Goal: Transaction & Acquisition: Obtain resource

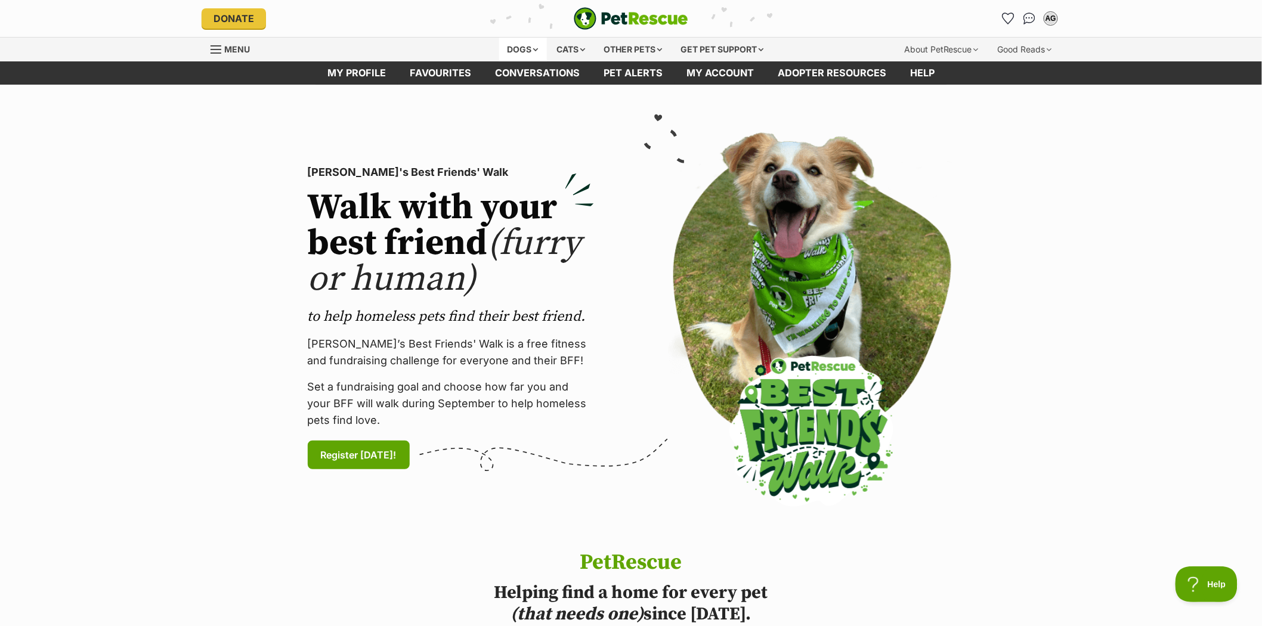
click at [510, 46] on div "Dogs" at bounding box center [523, 50] width 48 height 24
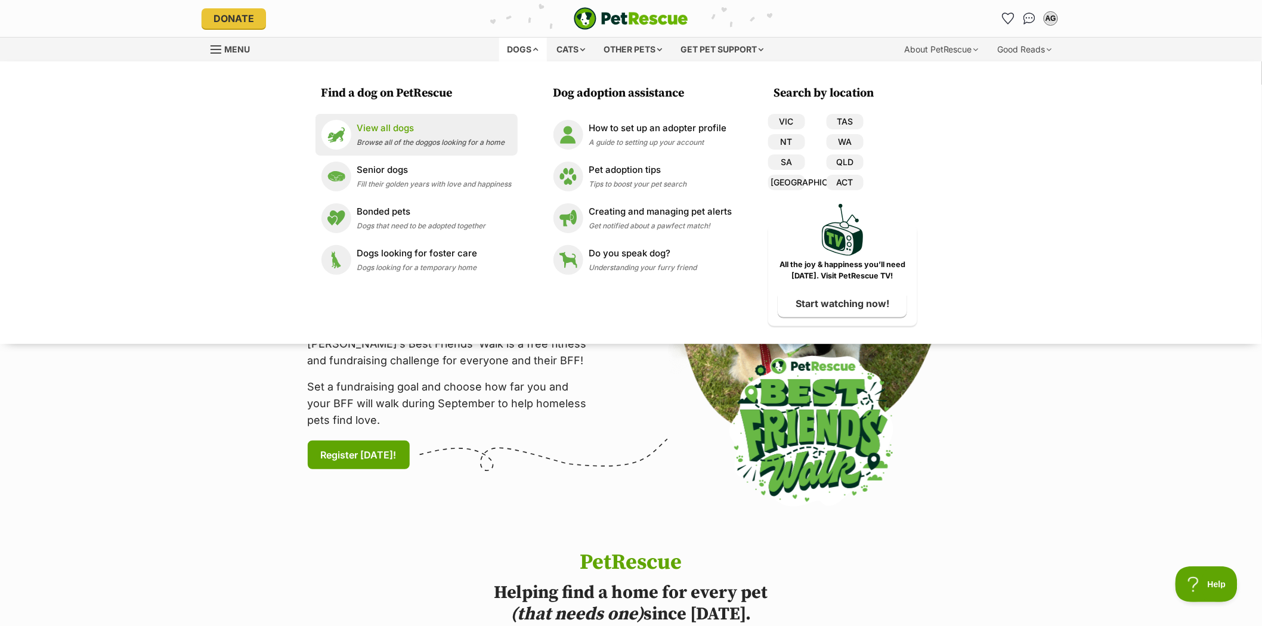
click at [389, 134] on p "View all dogs" at bounding box center [431, 129] width 148 height 14
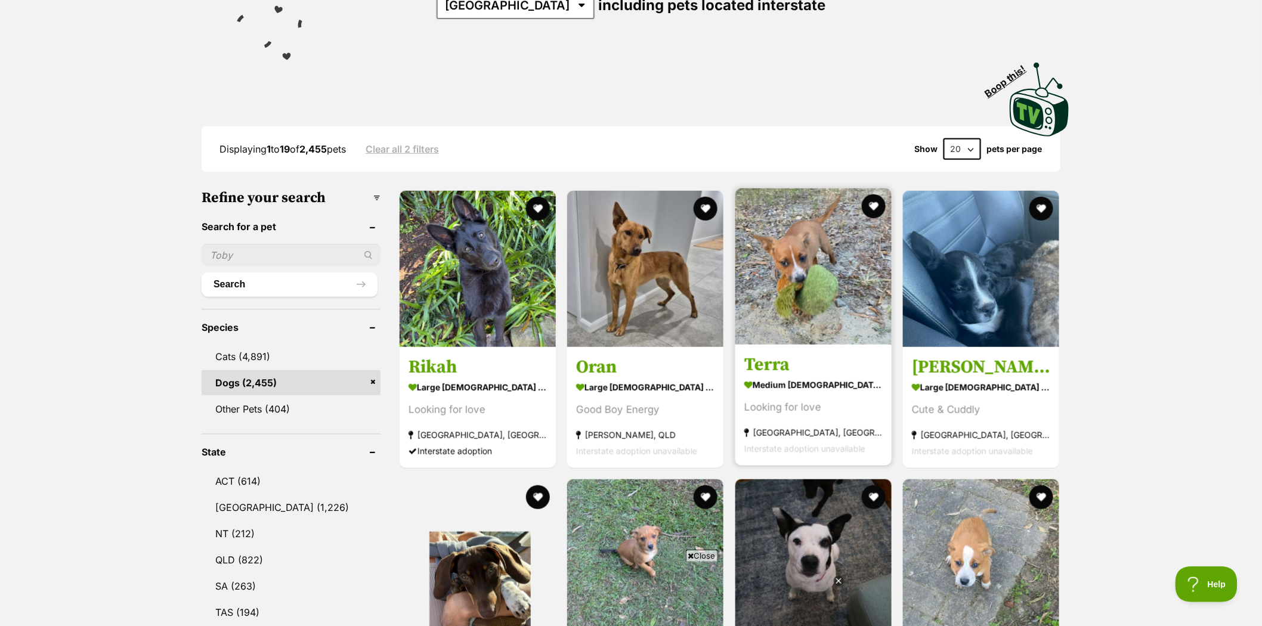
click at [800, 235] on img at bounding box center [813, 266] width 156 height 156
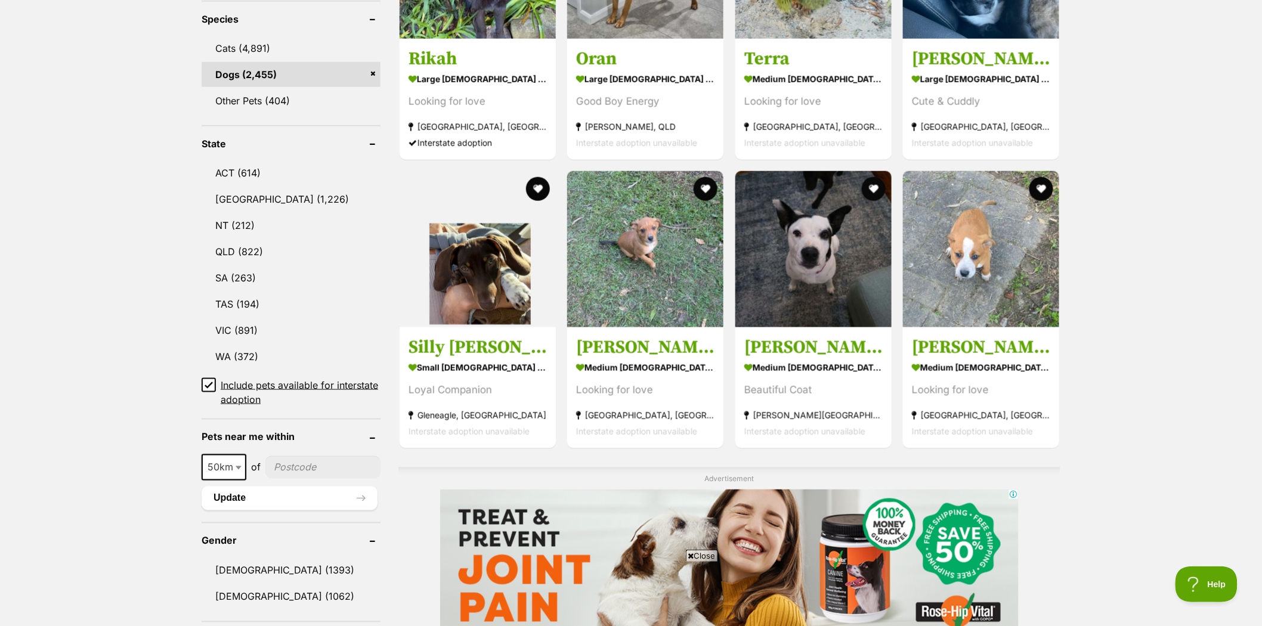
scroll to position [662, 0]
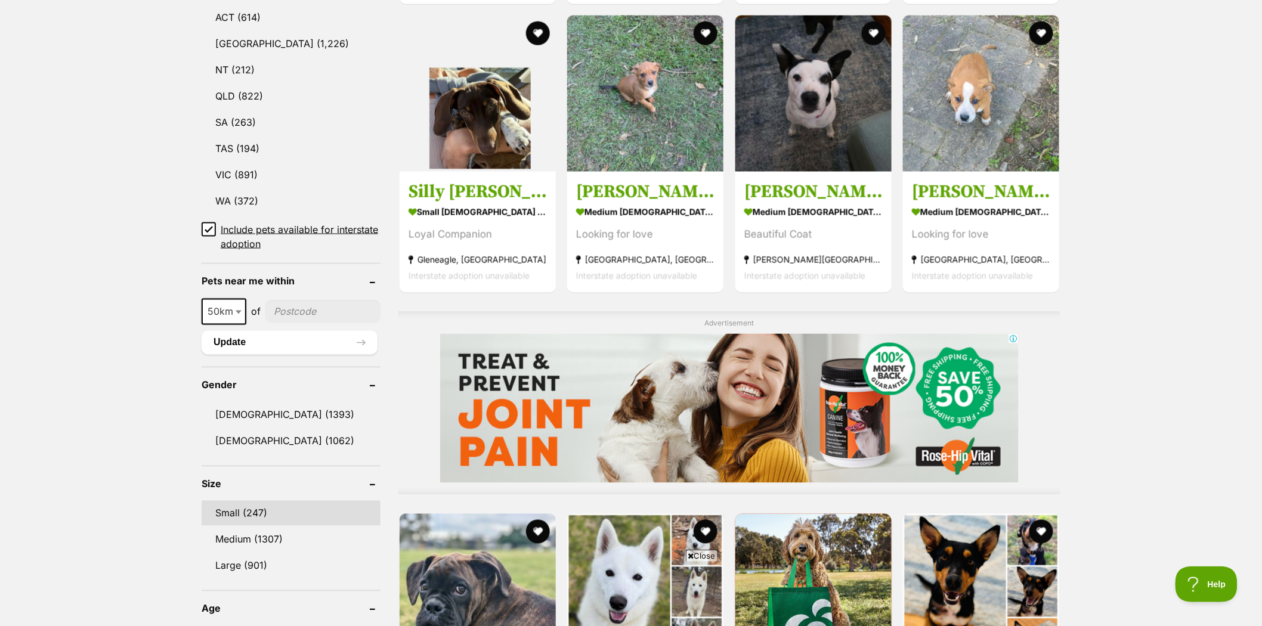
click at [227, 510] on link "Small (247)" at bounding box center [291, 513] width 179 height 25
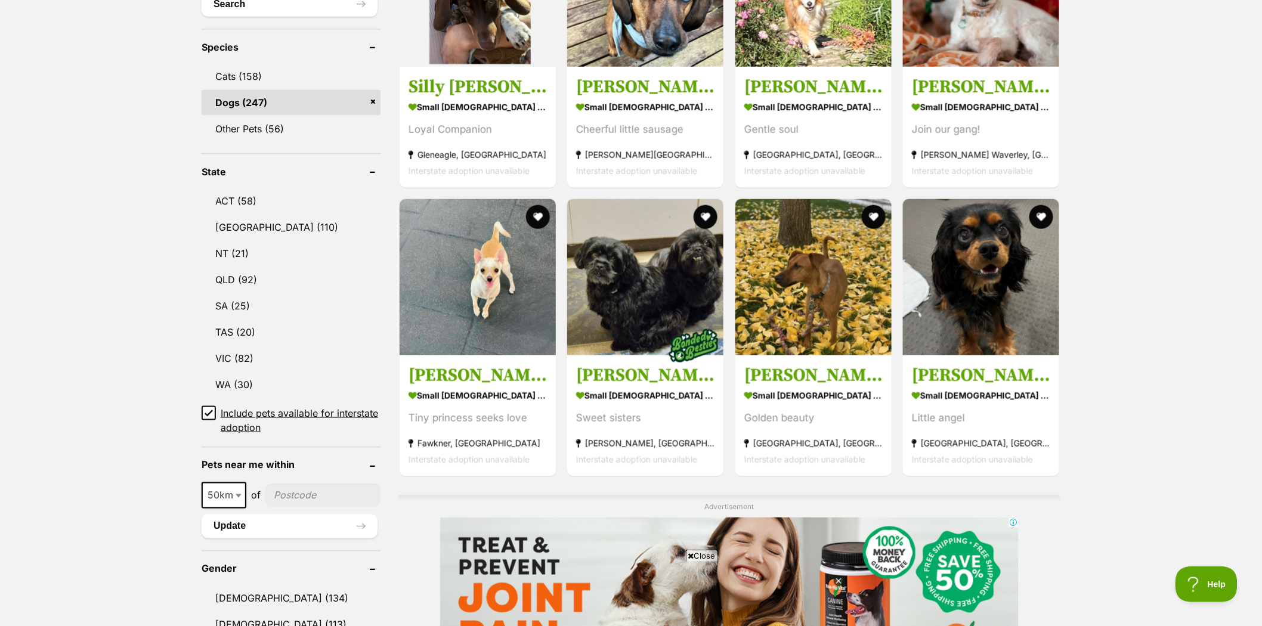
scroll to position [529, 0]
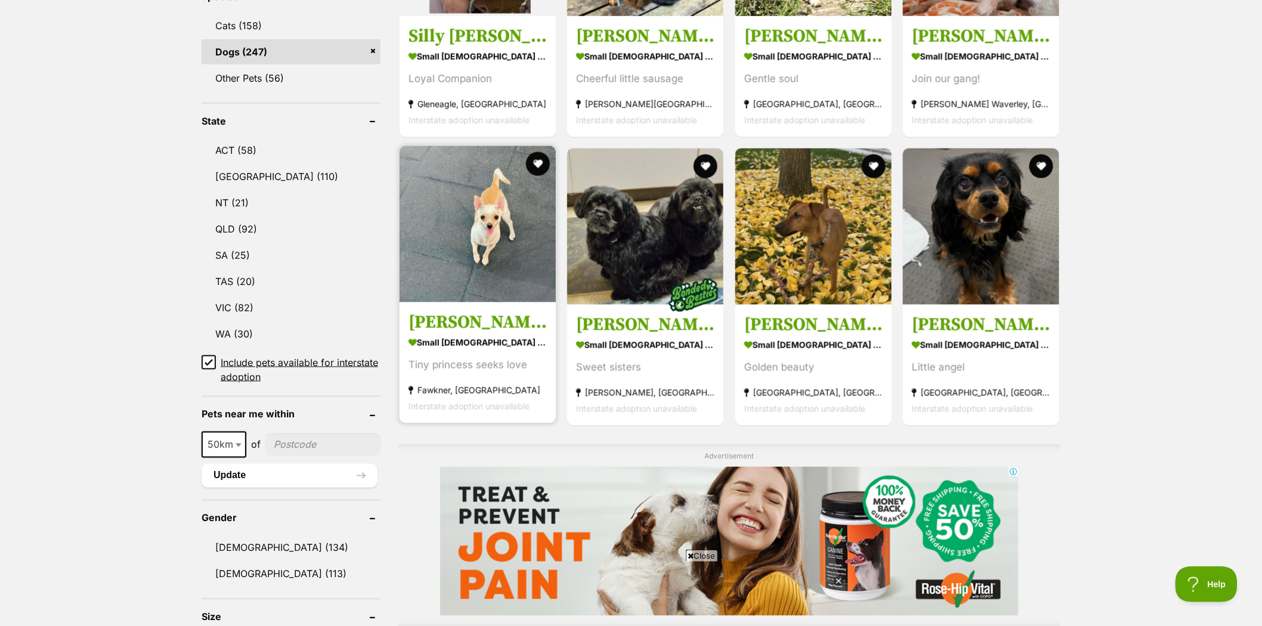
click at [472, 312] on h3 "Holly Silvanus" at bounding box center [477, 322] width 138 height 23
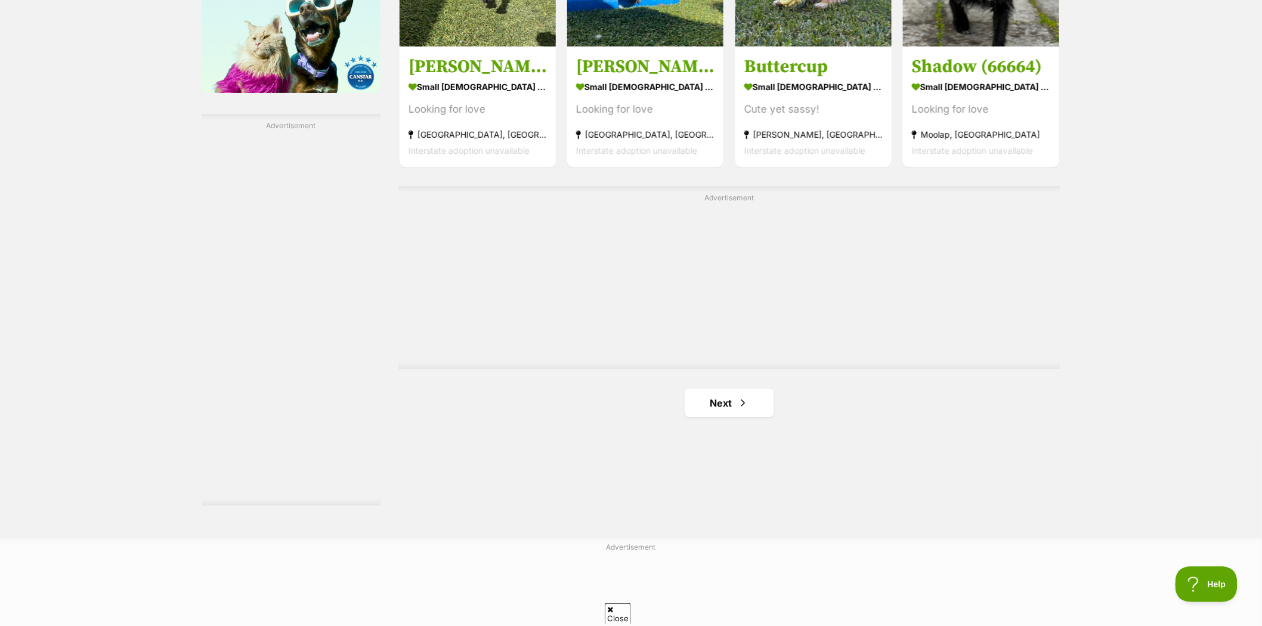
scroll to position [0, 0]
click at [724, 399] on link "Next" at bounding box center [729, 403] width 89 height 29
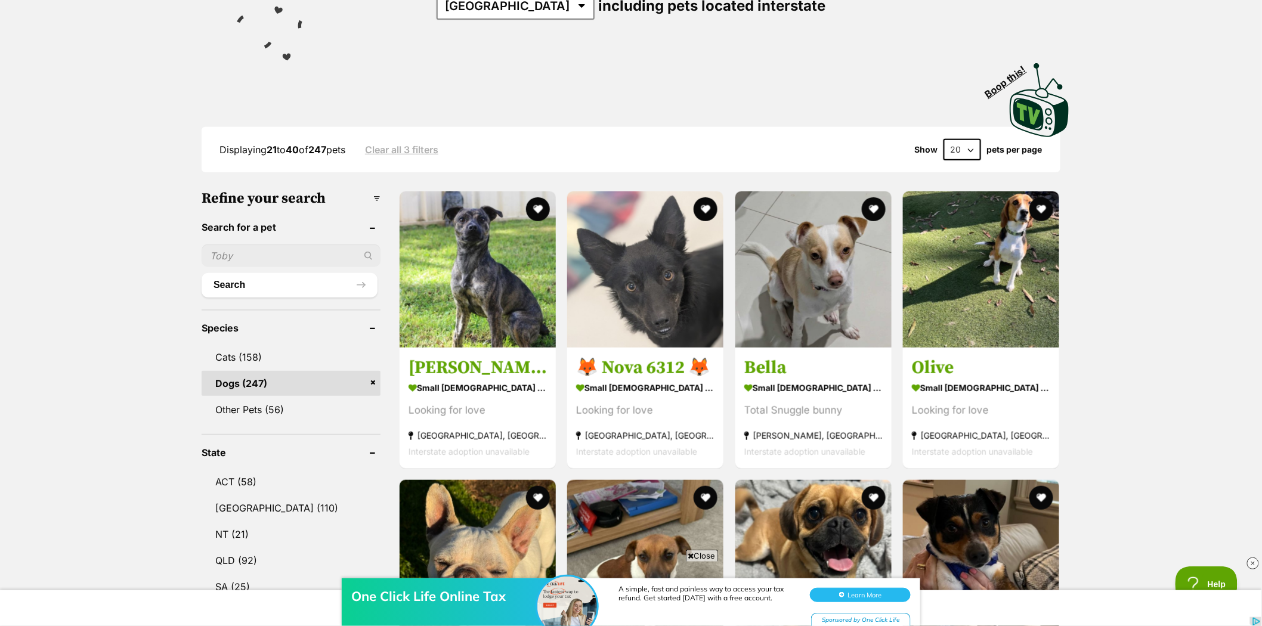
scroll to position [199, 0]
click at [819, 253] on img at bounding box center [813, 266] width 156 height 156
click at [227, 248] on input "text" at bounding box center [291, 255] width 179 height 23
type input "jemima"
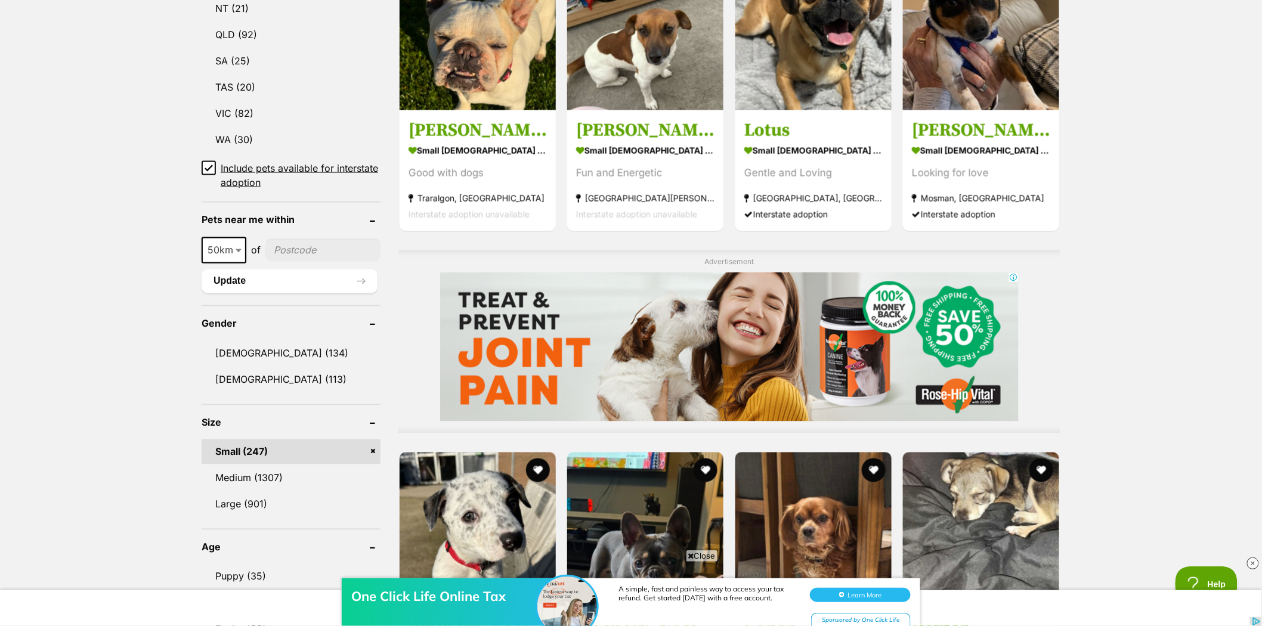
scroll to position [729, 0]
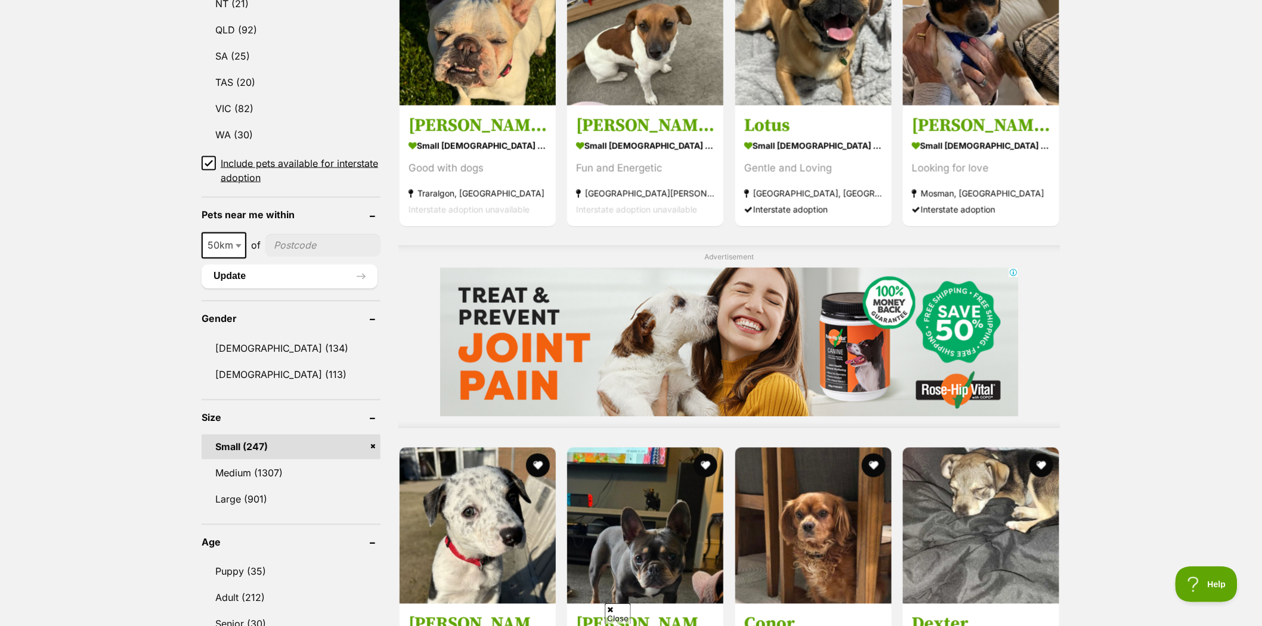
click at [373, 437] on link "Small (247)" at bounding box center [291, 447] width 179 height 25
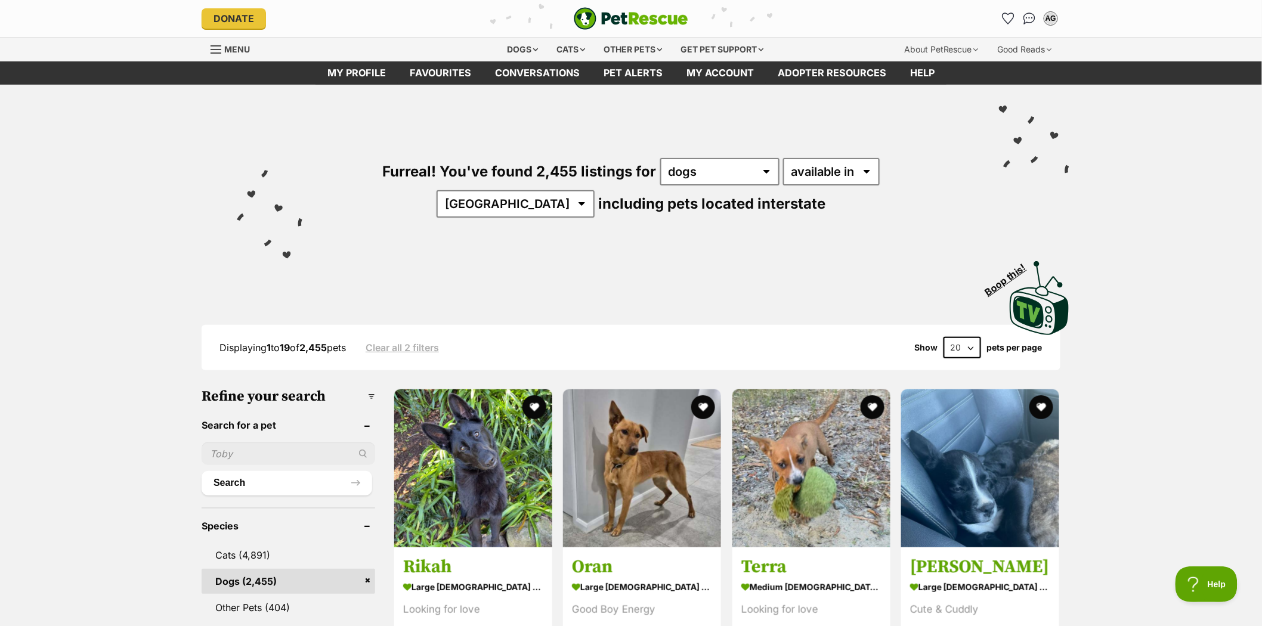
click at [222, 448] on input "text" at bounding box center [289, 453] width 174 height 23
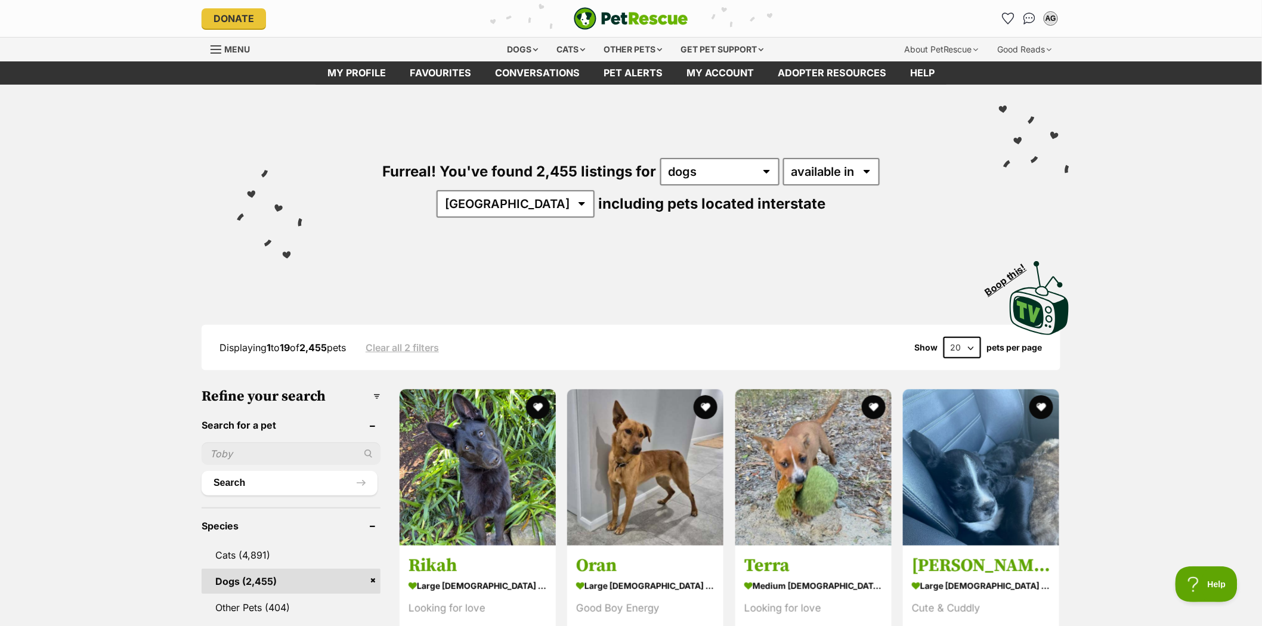
type input "jemima"
click at [234, 478] on button "Search" at bounding box center [290, 483] width 176 height 24
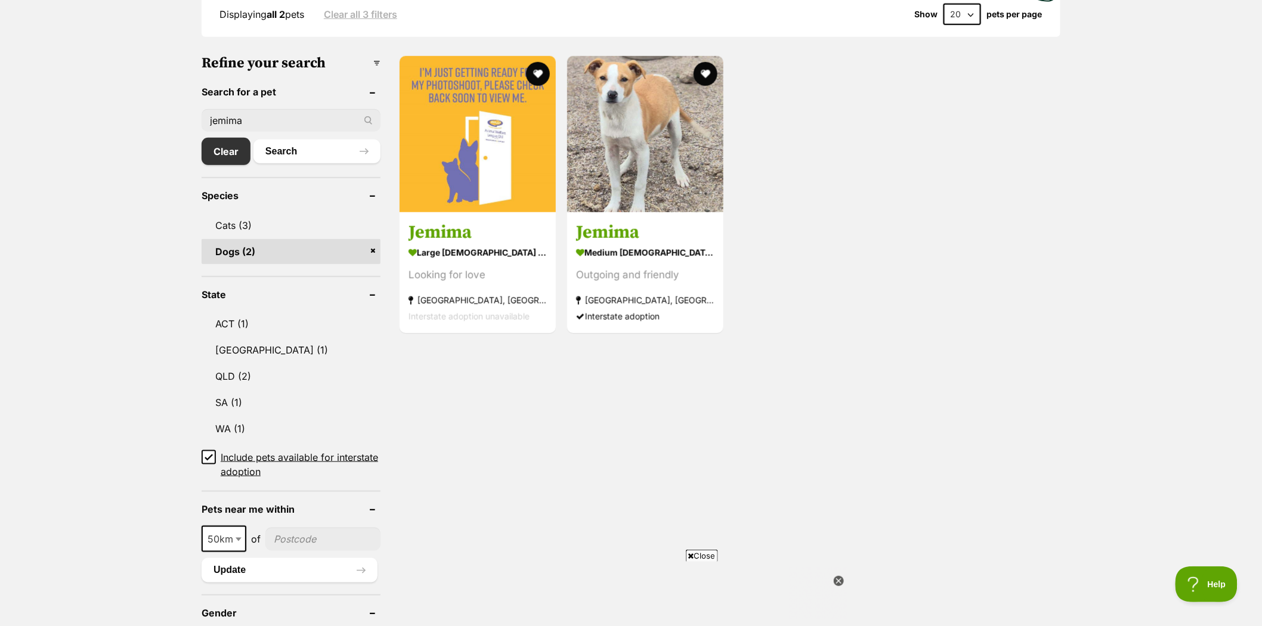
scroll to position [397, 0]
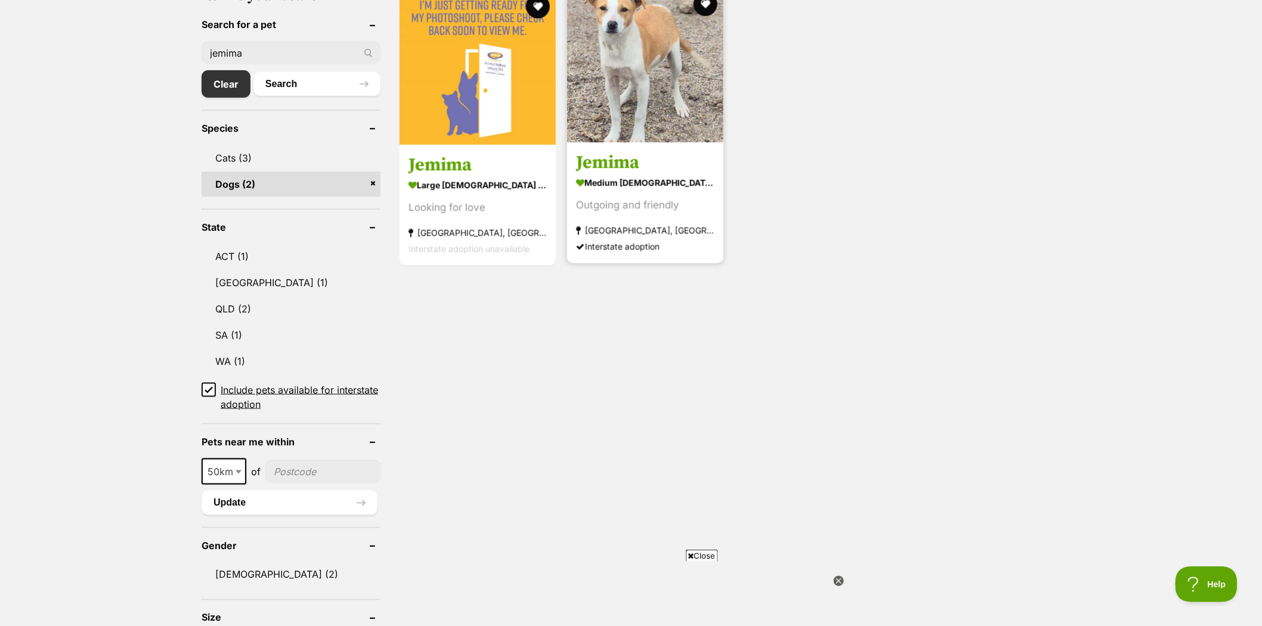
click at [640, 230] on strong "[GEOGRAPHIC_DATA], [GEOGRAPHIC_DATA]" at bounding box center [645, 230] width 138 height 16
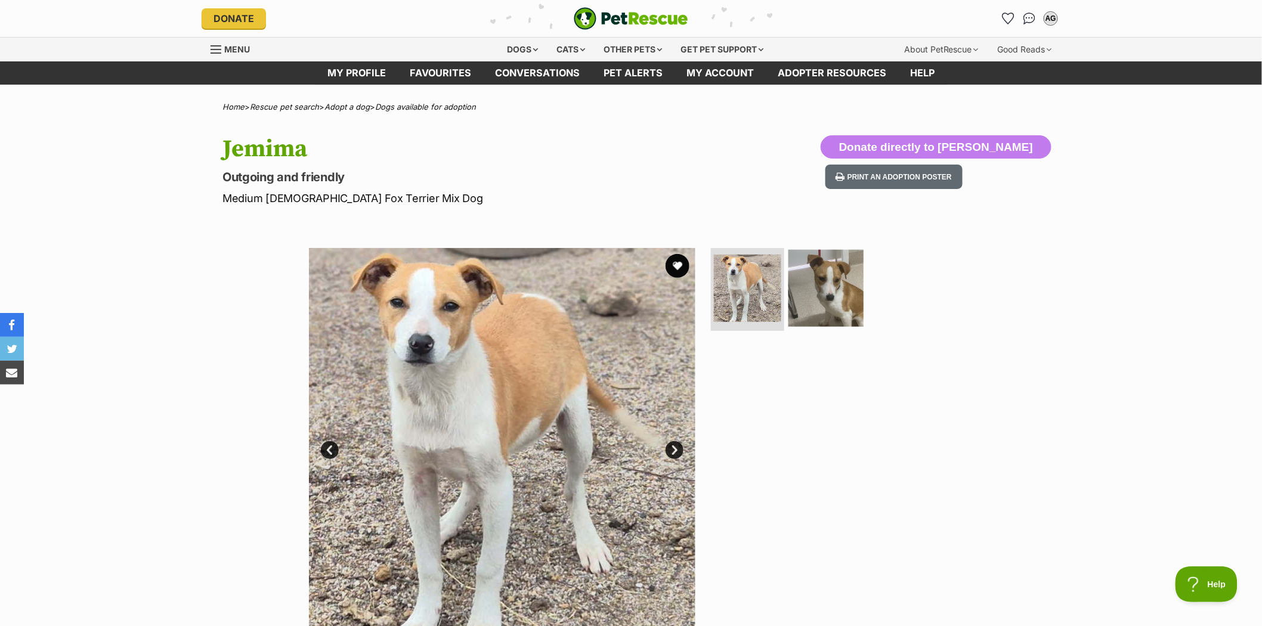
click at [832, 280] on img at bounding box center [825, 287] width 77 height 77
